Goal: Book appointment/travel/reservation

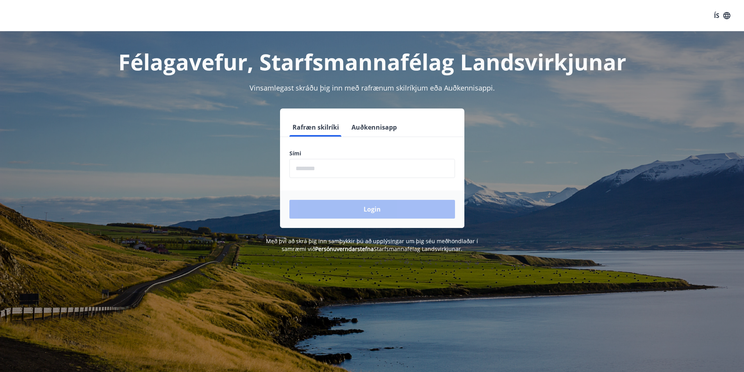
click at [319, 171] on input "phone" at bounding box center [372, 168] width 166 height 19
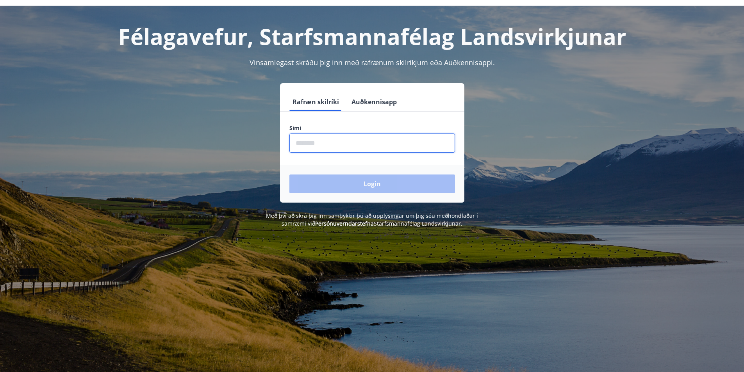
scroll to position [39, 0]
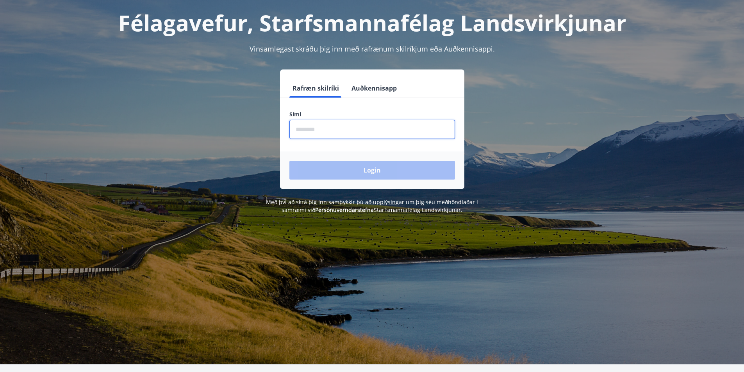
click at [315, 126] on input "phone" at bounding box center [372, 129] width 166 height 19
type input "********"
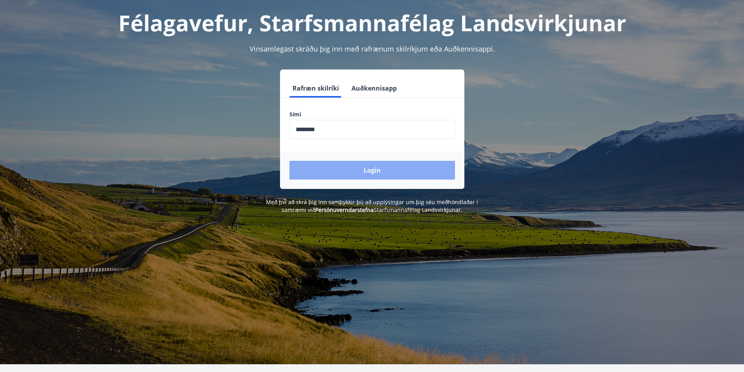
click at [370, 166] on button "Login" at bounding box center [372, 170] width 166 height 19
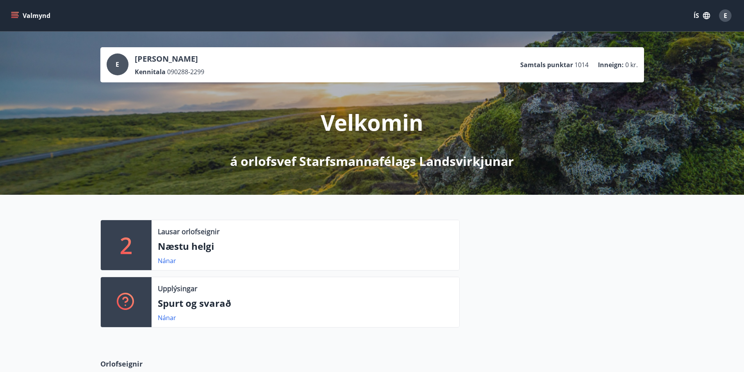
click at [20, 14] on button "Valmynd" at bounding box center [31, 16] width 44 height 14
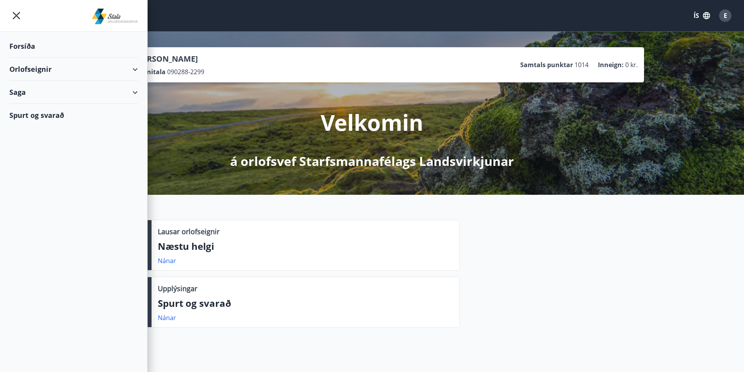
click at [137, 73] on div "Orlofseignir" at bounding box center [73, 69] width 128 height 23
click at [50, 106] on div "Bókunardagatal" at bounding box center [74, 105] width 116 height 16
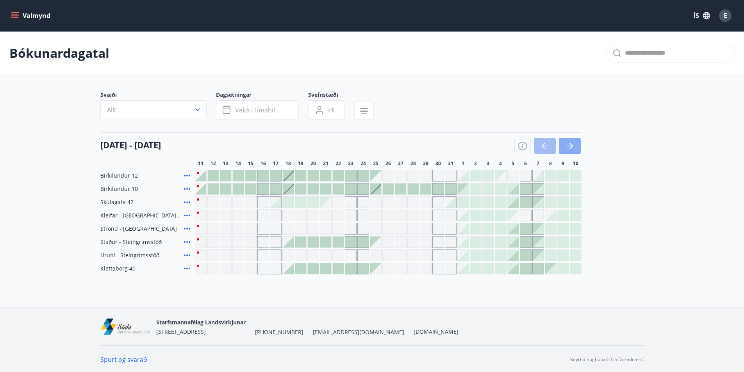
click at [569, 140] on button "button" at bounding box center [570, 146] width 22 height 16
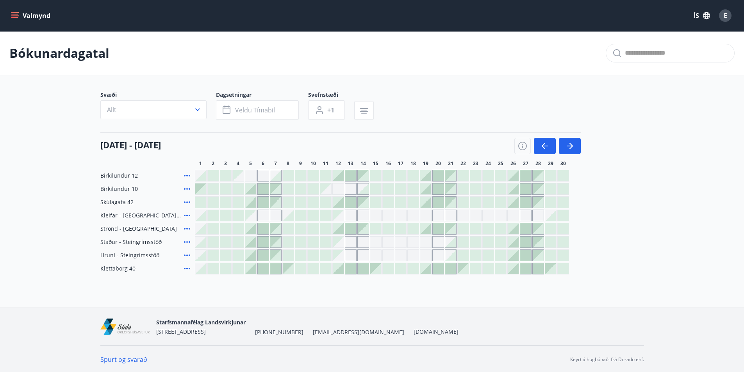
click at [437, 216] on div "Gráir dagar eru ekki bókanlegir" at bounding box center [438, 216] width 12 height 12
click at [453, 217] on div "Gráir dagar eru ekki bókanlegir" at bounding box center [451, 216] width 12 height 12
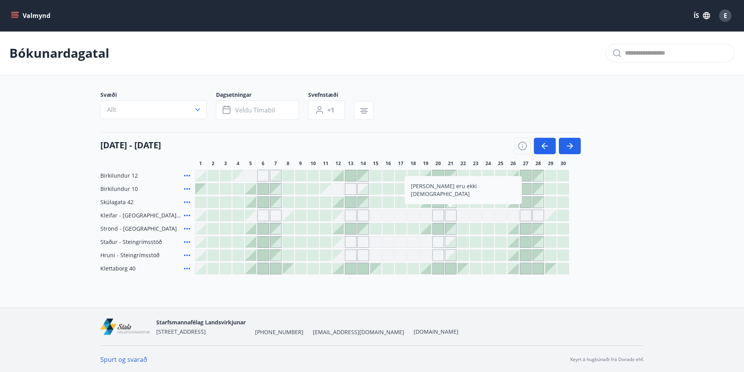
click at [525, 175] on div at bounding box center [525, 175] width 11 height 11
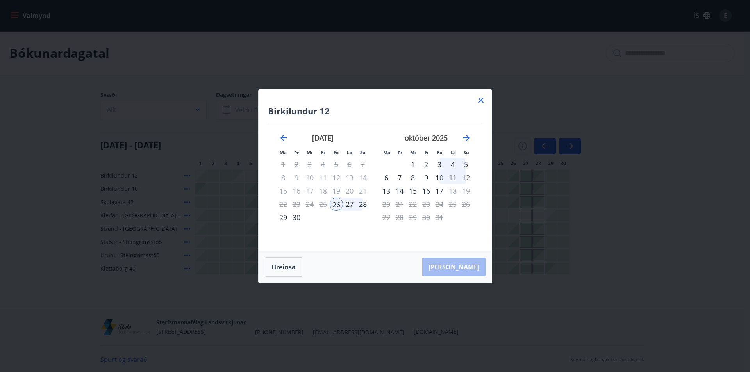
click at [477, 99] on icon at bounding box center [480, 100] width 9 height 9
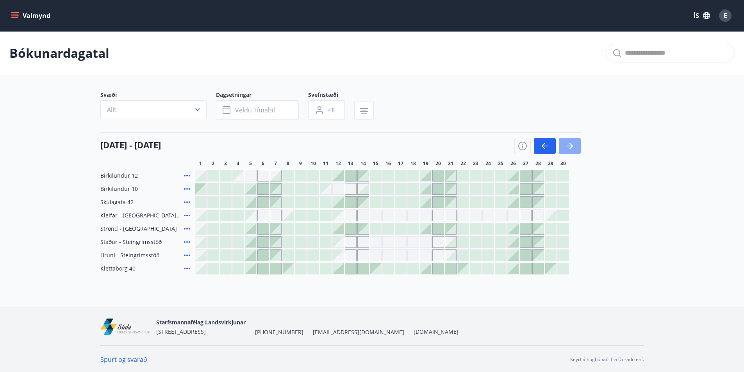
click at [570, 148] on icon "button" at bounding box center [569, 145] width 9 height 9
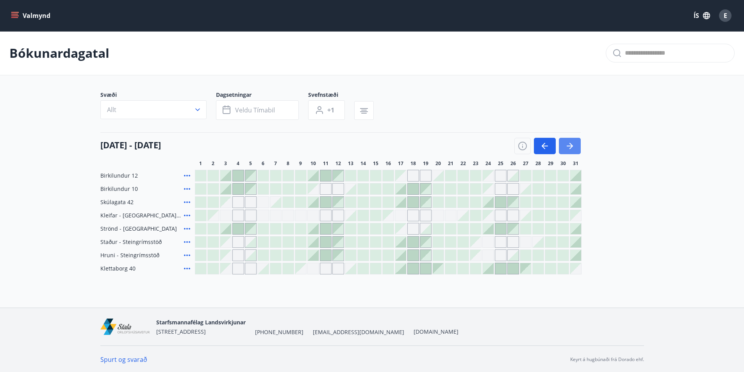
click at [567, 148] on icon "button" at bounding box center [569, 145] width 9 height 9
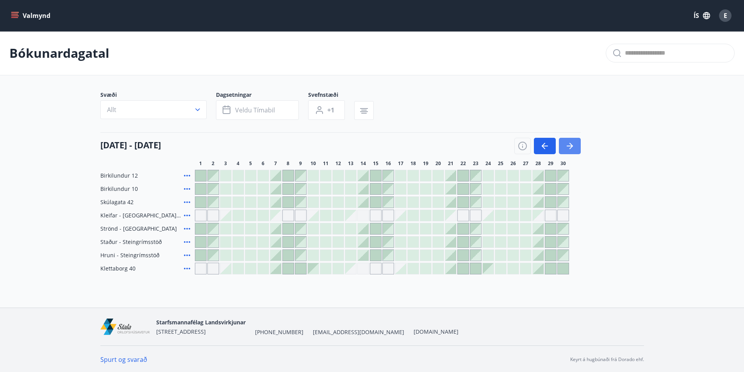
click at [572, 150] on icon "button" at bounding box center [569, 145] width 9 height 9
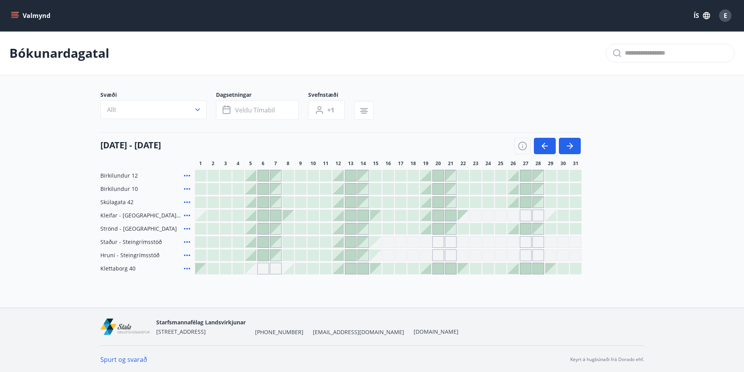
click at [255, 218] on div at bounding box center [250, 215] width 11 height 11
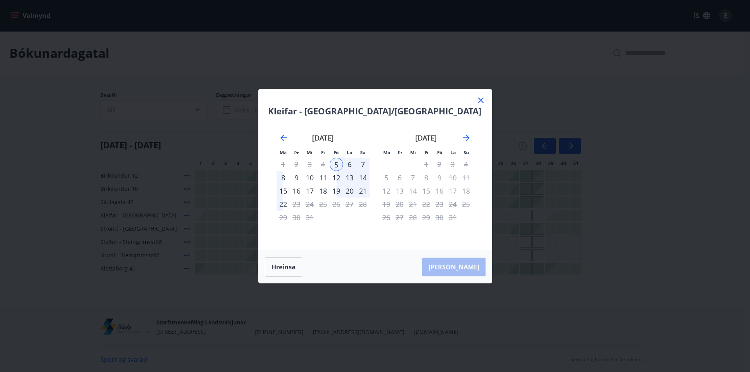
click at [278, 178] on div "8" at bounding box center [283, 177] width 13 height 13
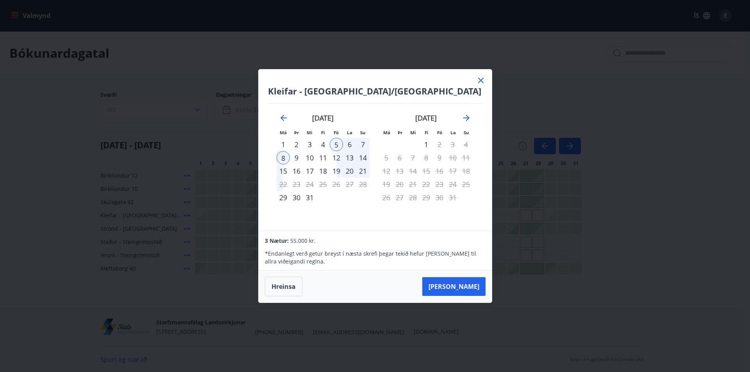
click at [481, 81] on icon at bounding box center [480, 80] width 9 height 9
